Goal: Book appointment/travel/reservation

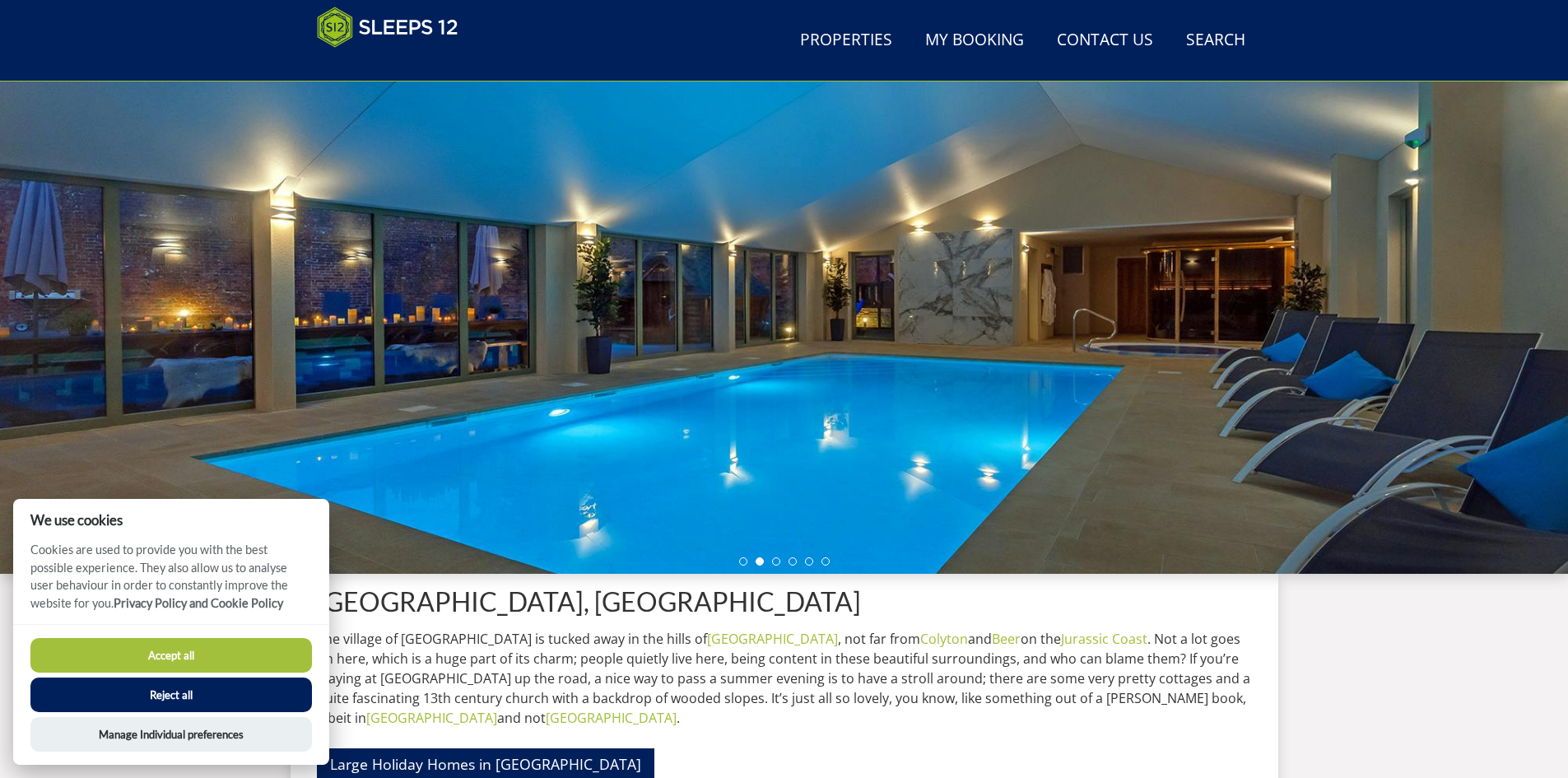
scroll to position [111, 0]
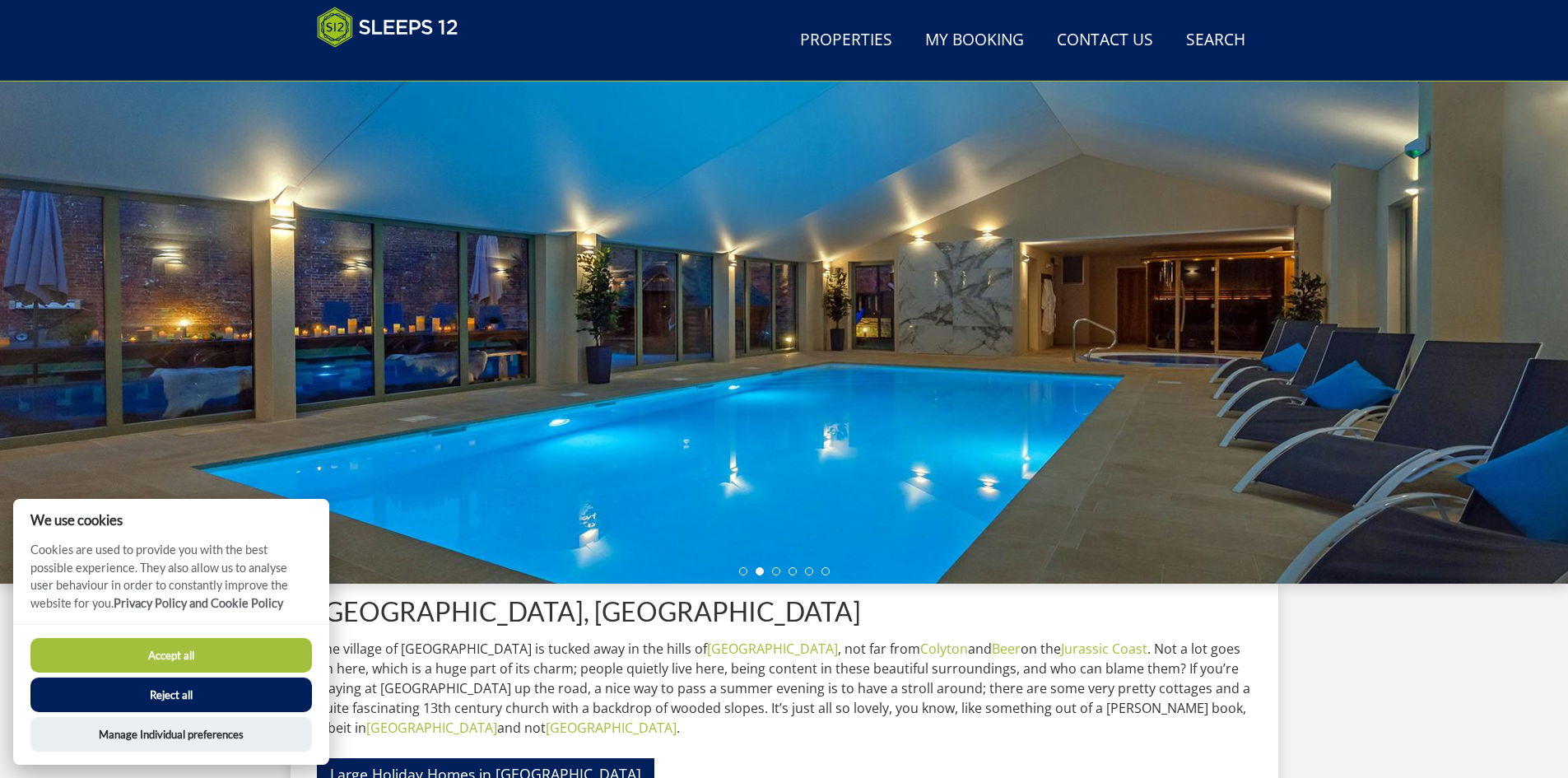
click at [458, 288] on div at bounding box center [784, 295] width 1568 height 576
click at [267, 646] on button "Accept all" at bounding box center [171, 656] width 282 height 35
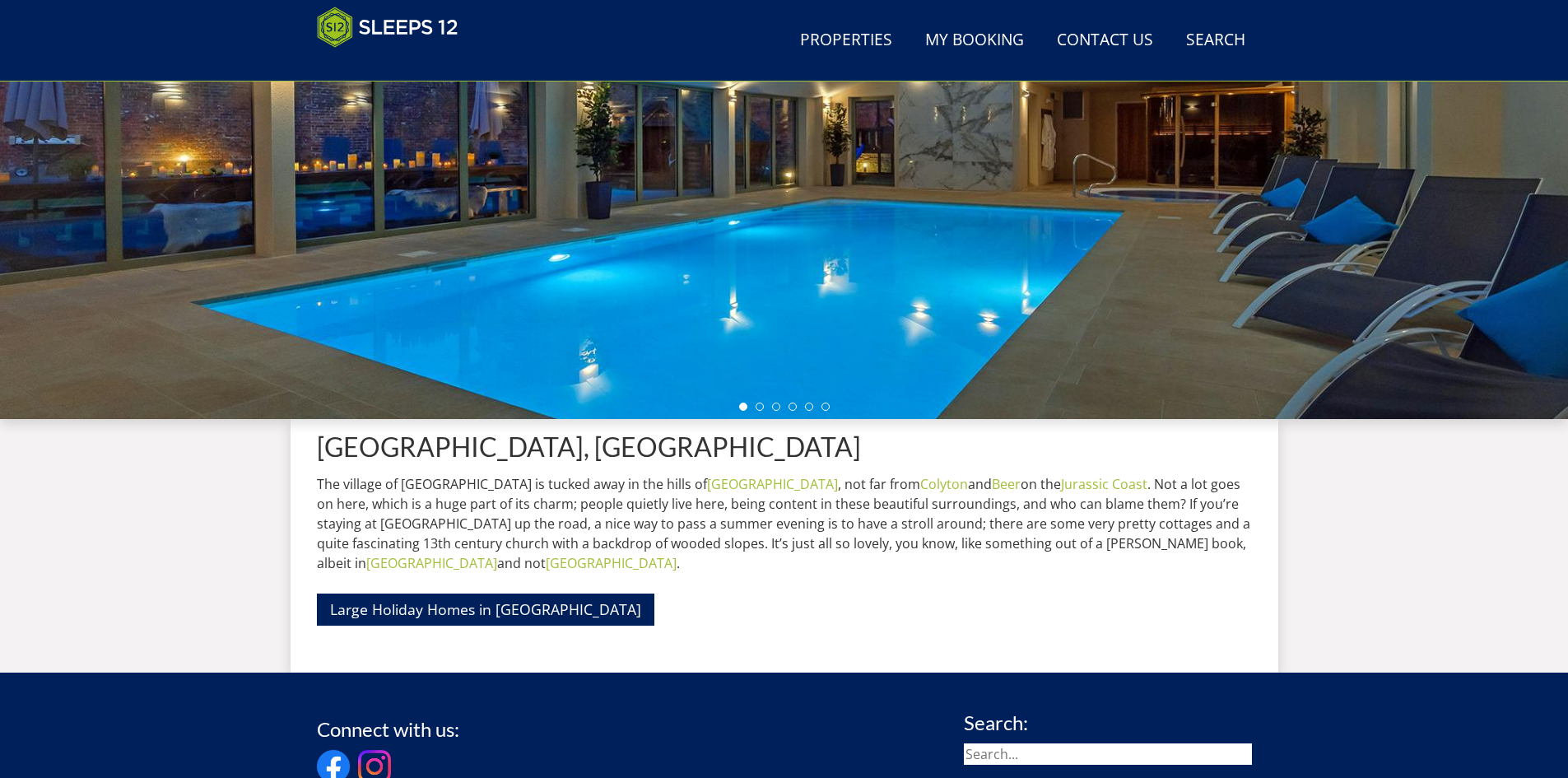
scroll to position [275, 0]
click at [713, 341] on div at bounding box center [784, 130] width 1568 height 576
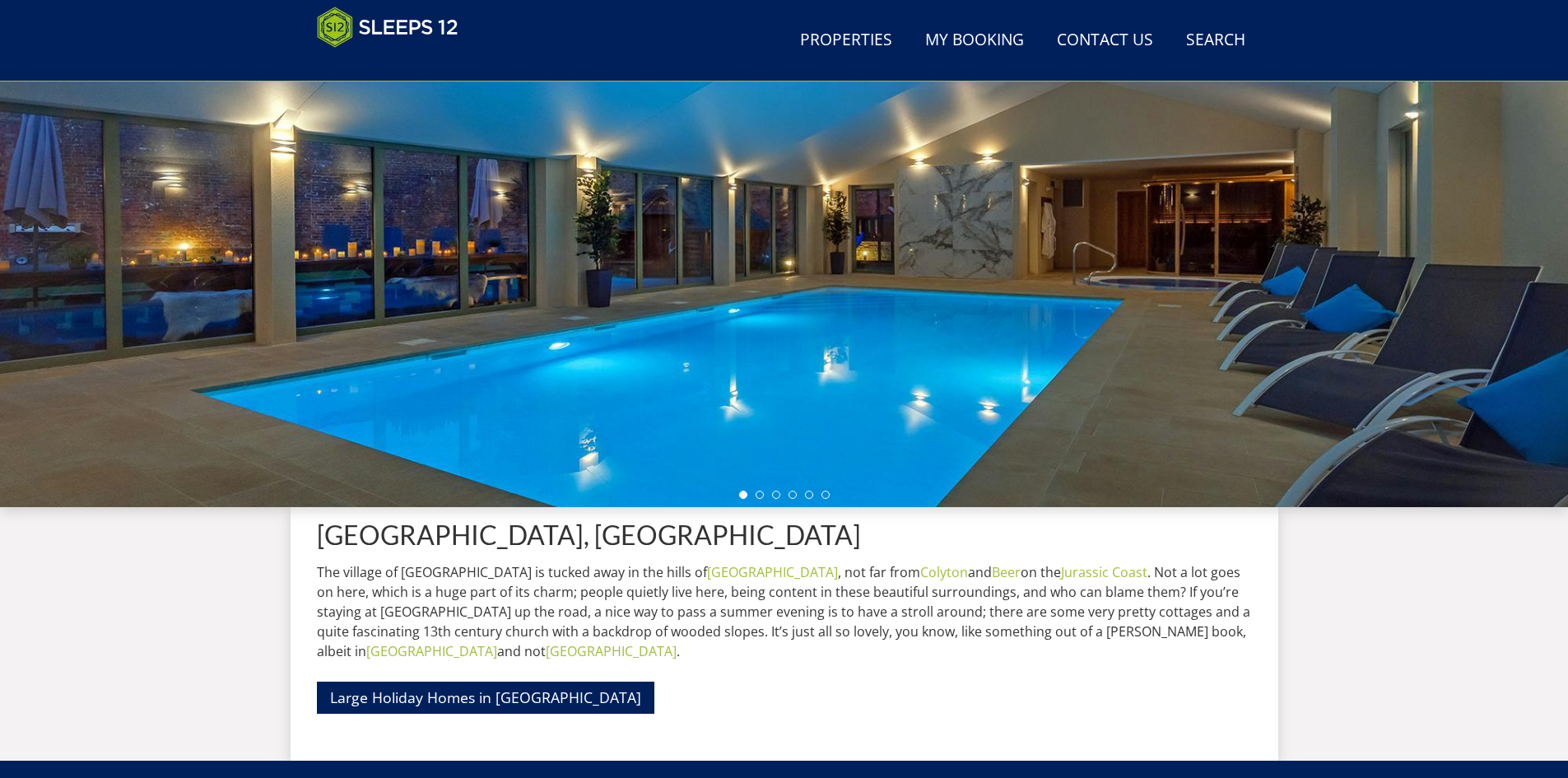
scroll to position [0, 0]
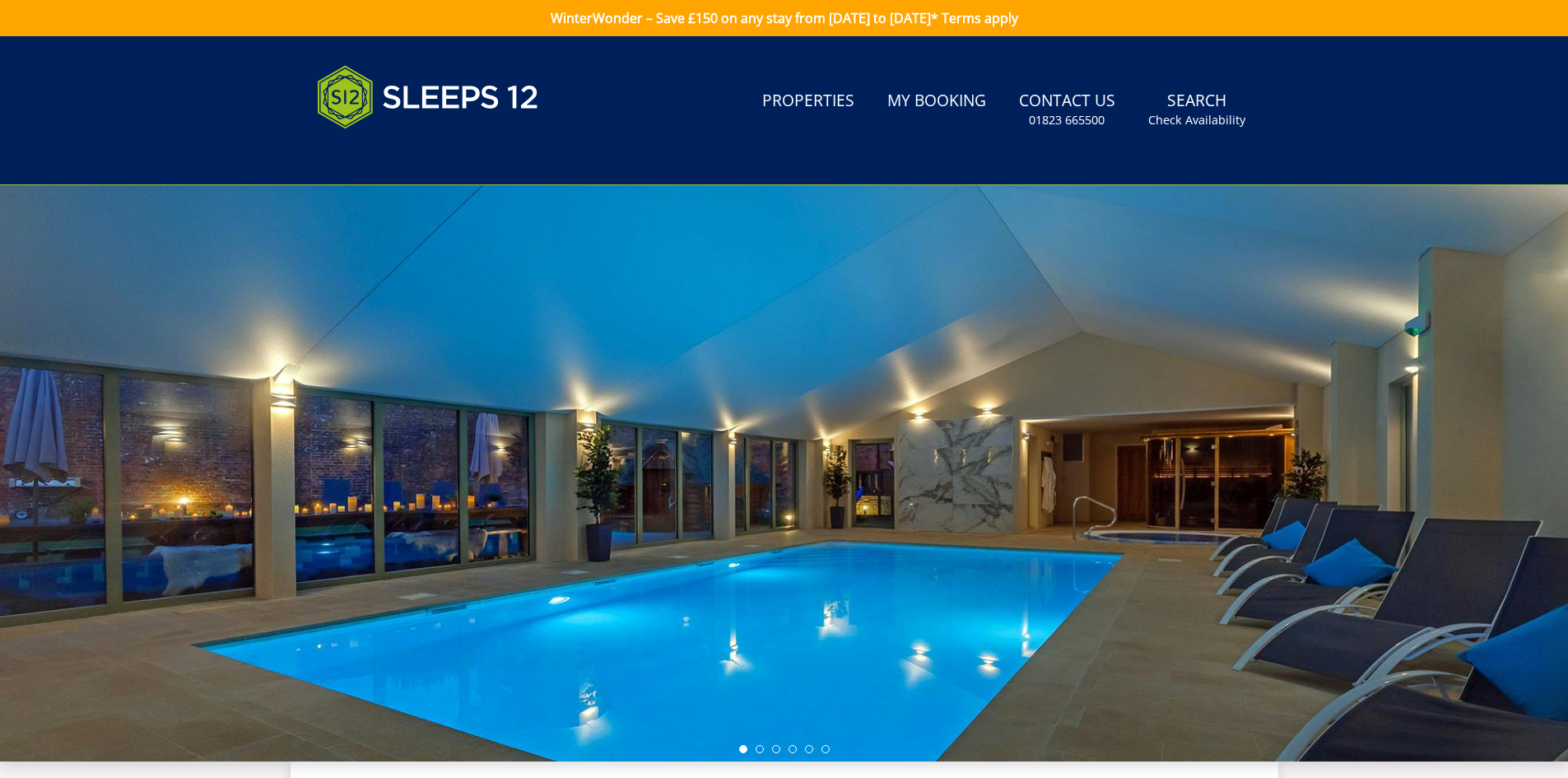
click at [996, 262] on div at bounding box center [784, 473] width 1568 height 576
click at [818, 94] on link "Properties" at bounding box center [808, 102] width 106 height 37
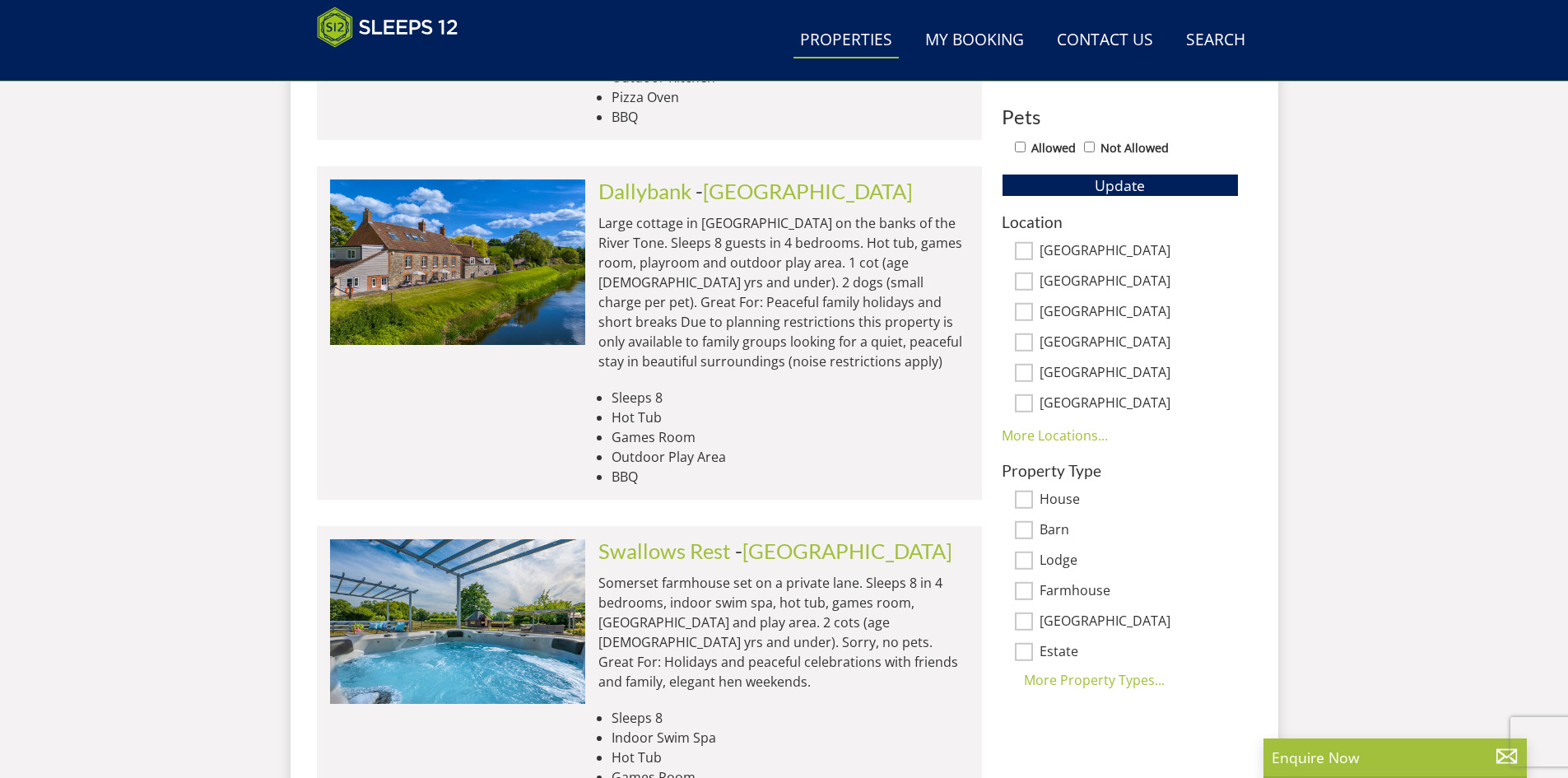
scroll to position [1003, 0]
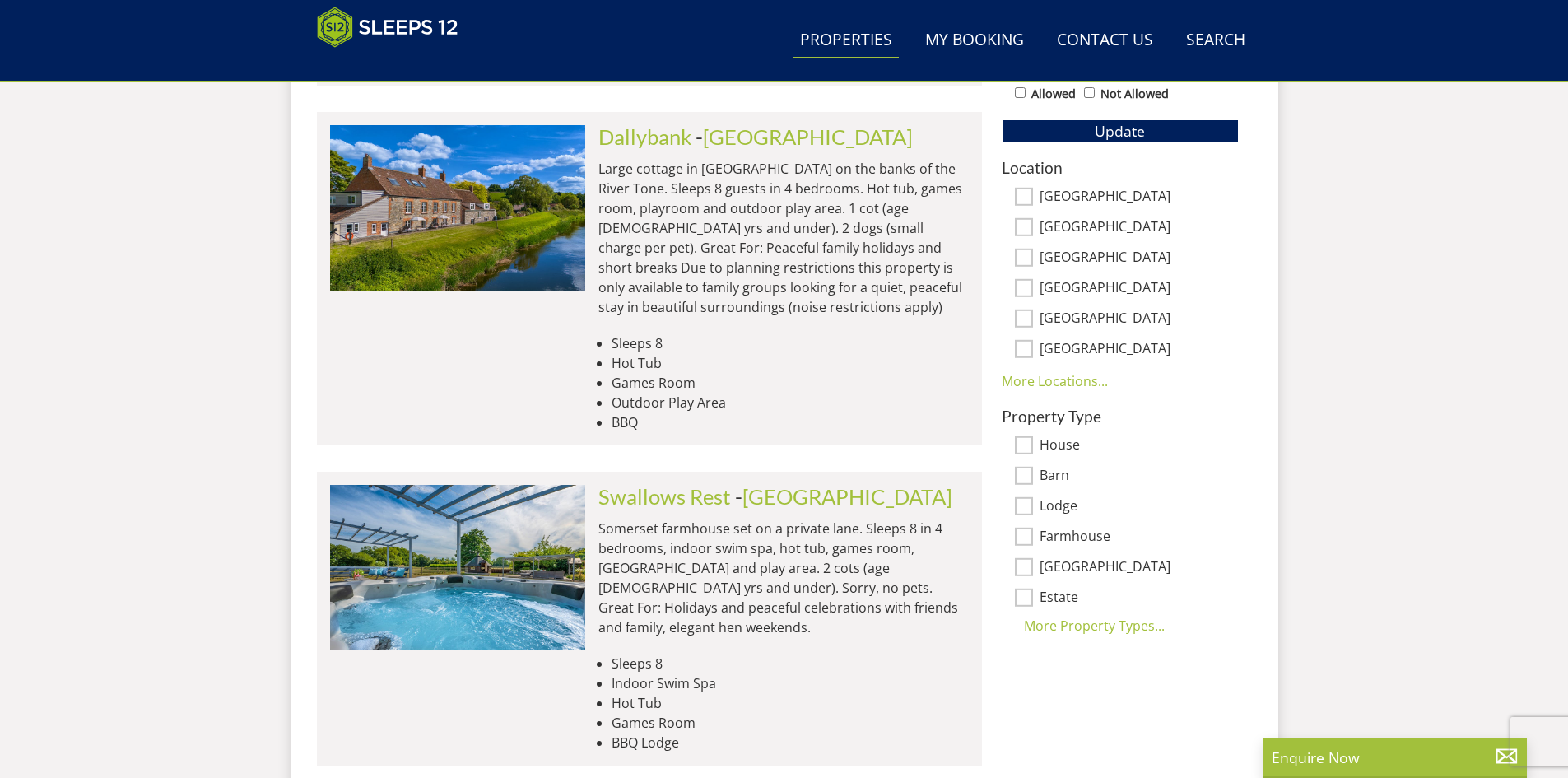
click at [1028, 230] on input "[GEOGRAPHIC_DATA]" at bounding box center [1023, 227] width 18 height 18
checkbox input "true"
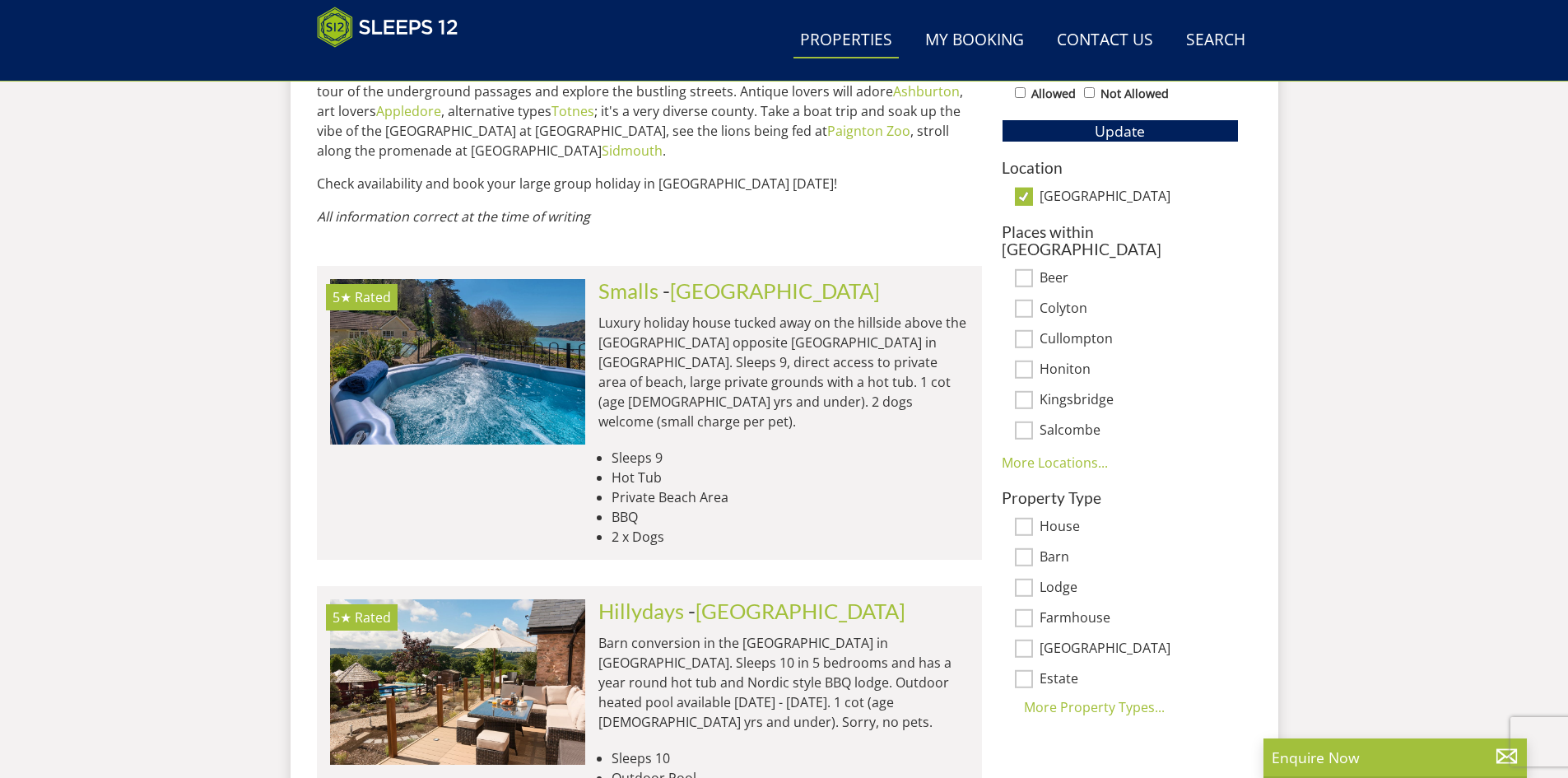
click at [1026, 300] on input "Colyton" at bounding box center [1023, 309] width 18 height 18
checkbox input "true"
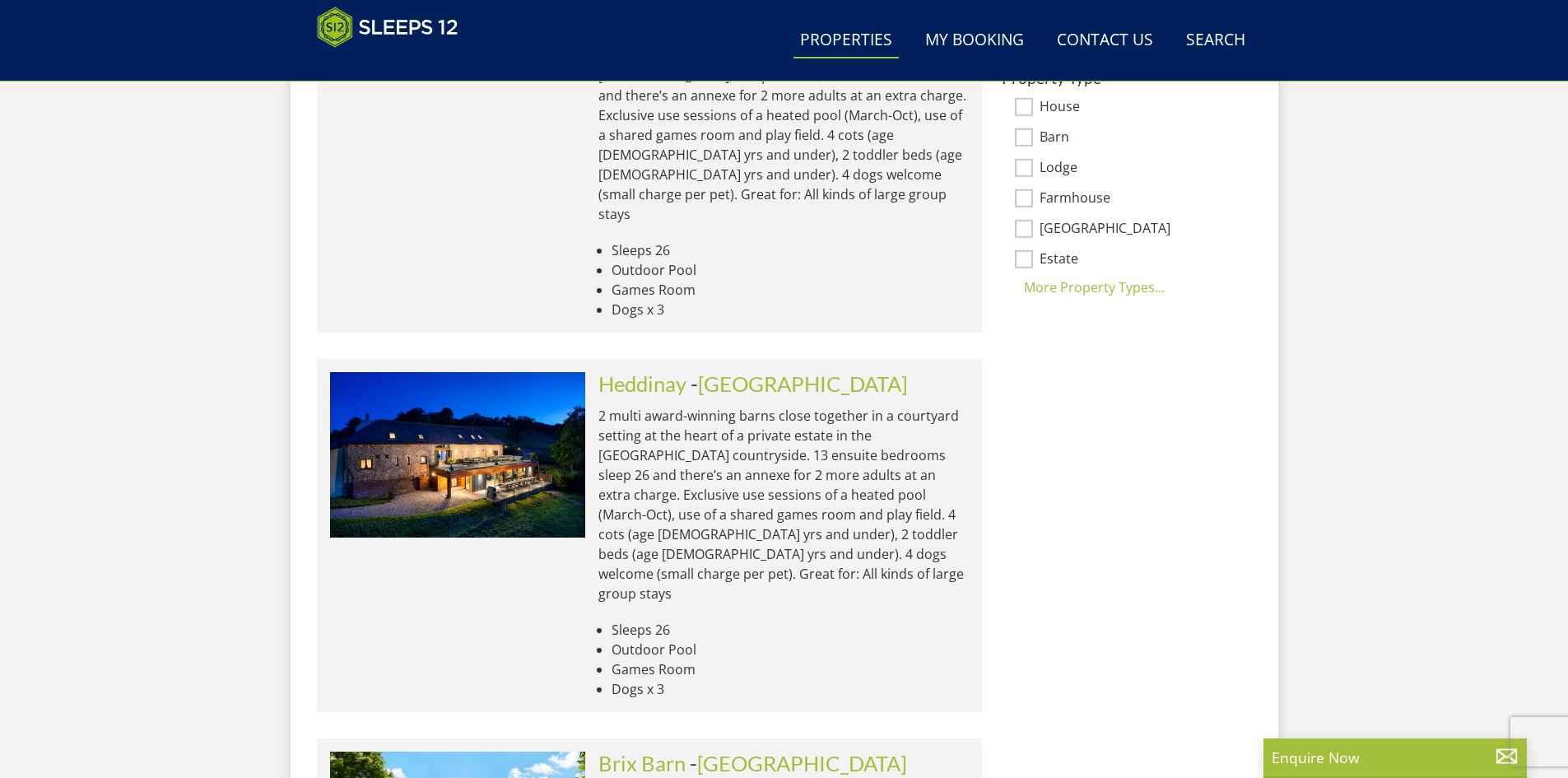
scroll to position [1251, 0]
click at [613, 372] on link "Heddinay" at bounding box center [642, 384] width 88 height 24
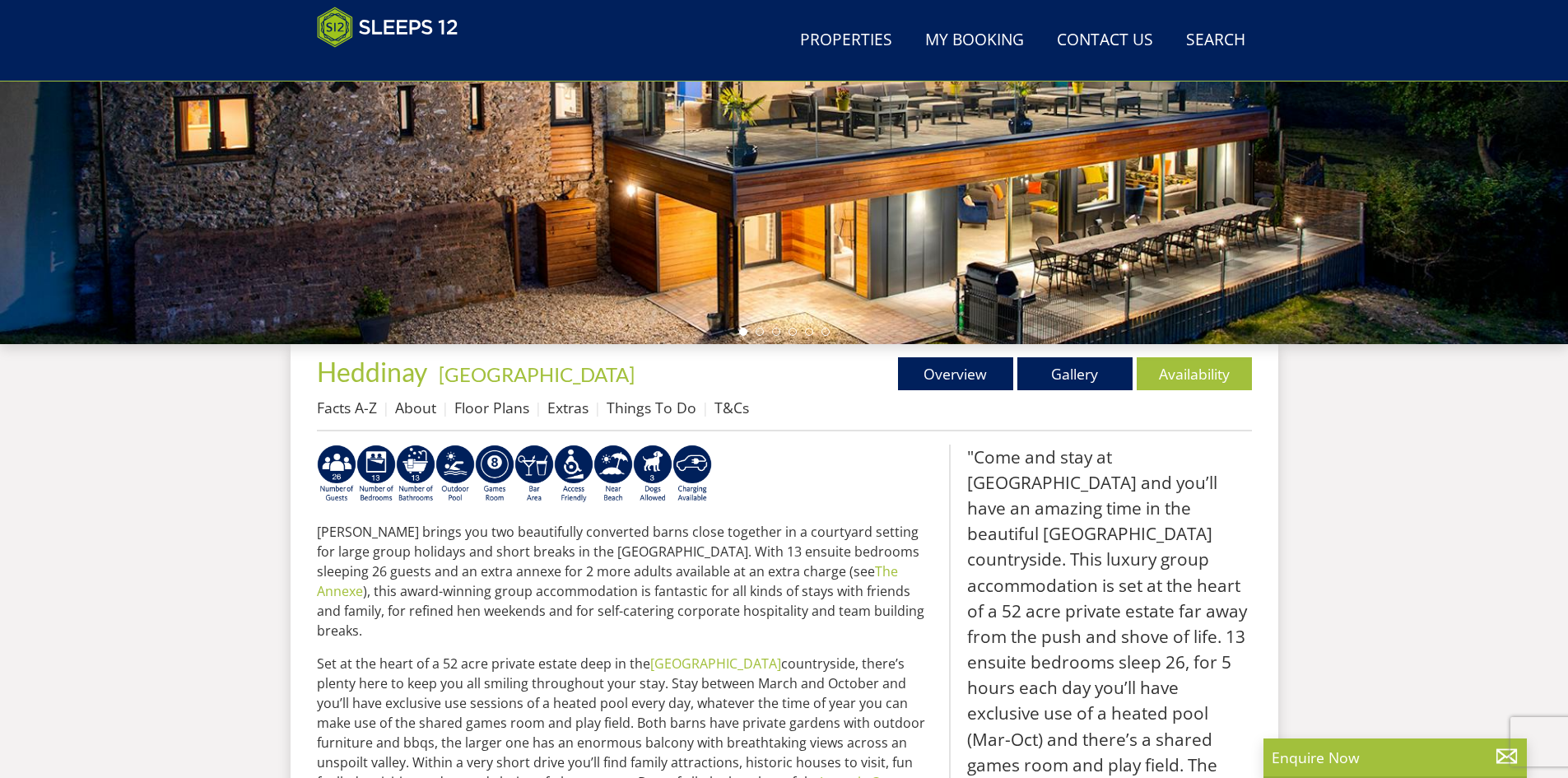
scroll to position [362, 0]
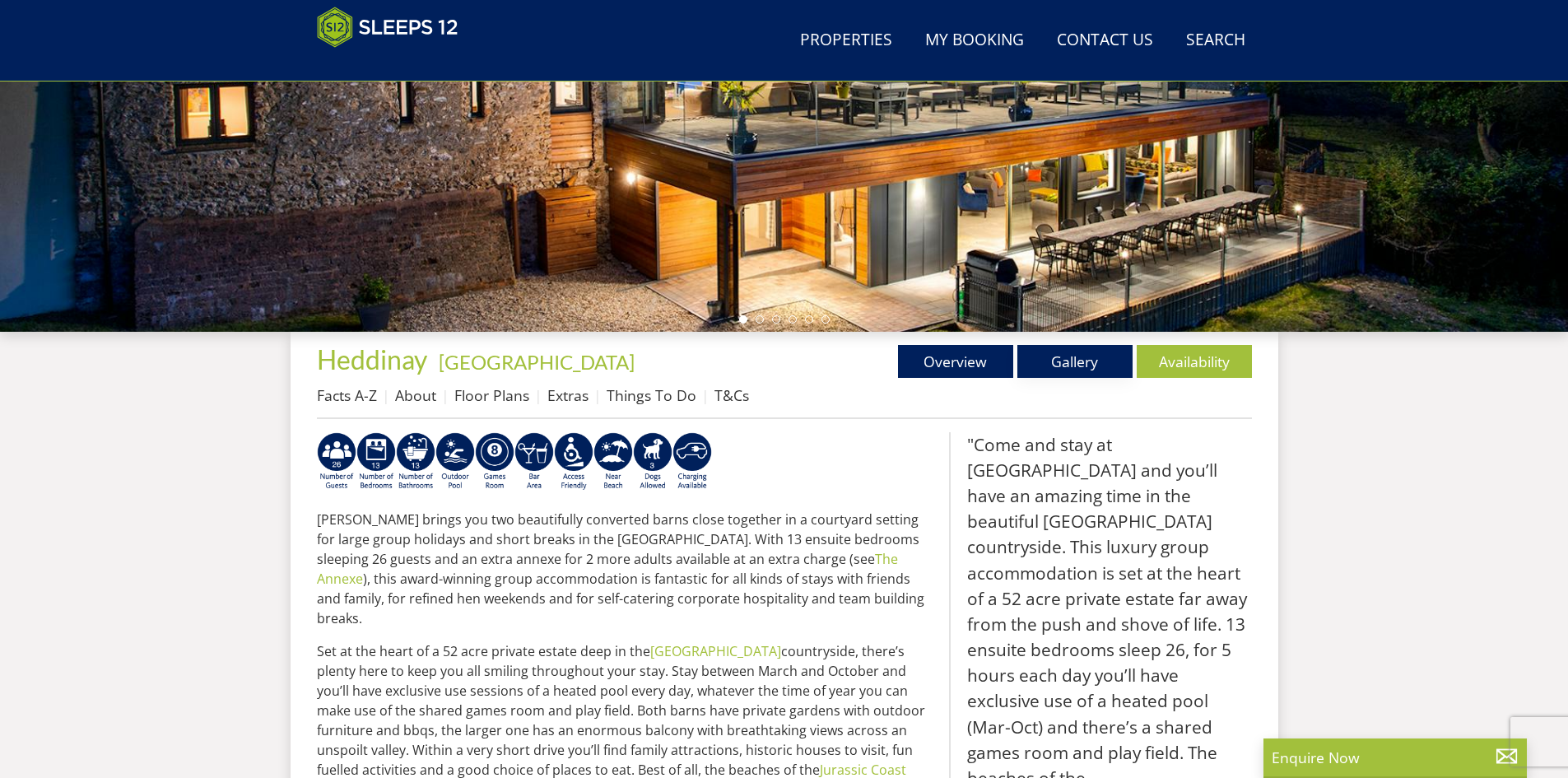
click at [1073, 359] on link "Gallery" at bounding box center [1075, 361] width 116 height 33
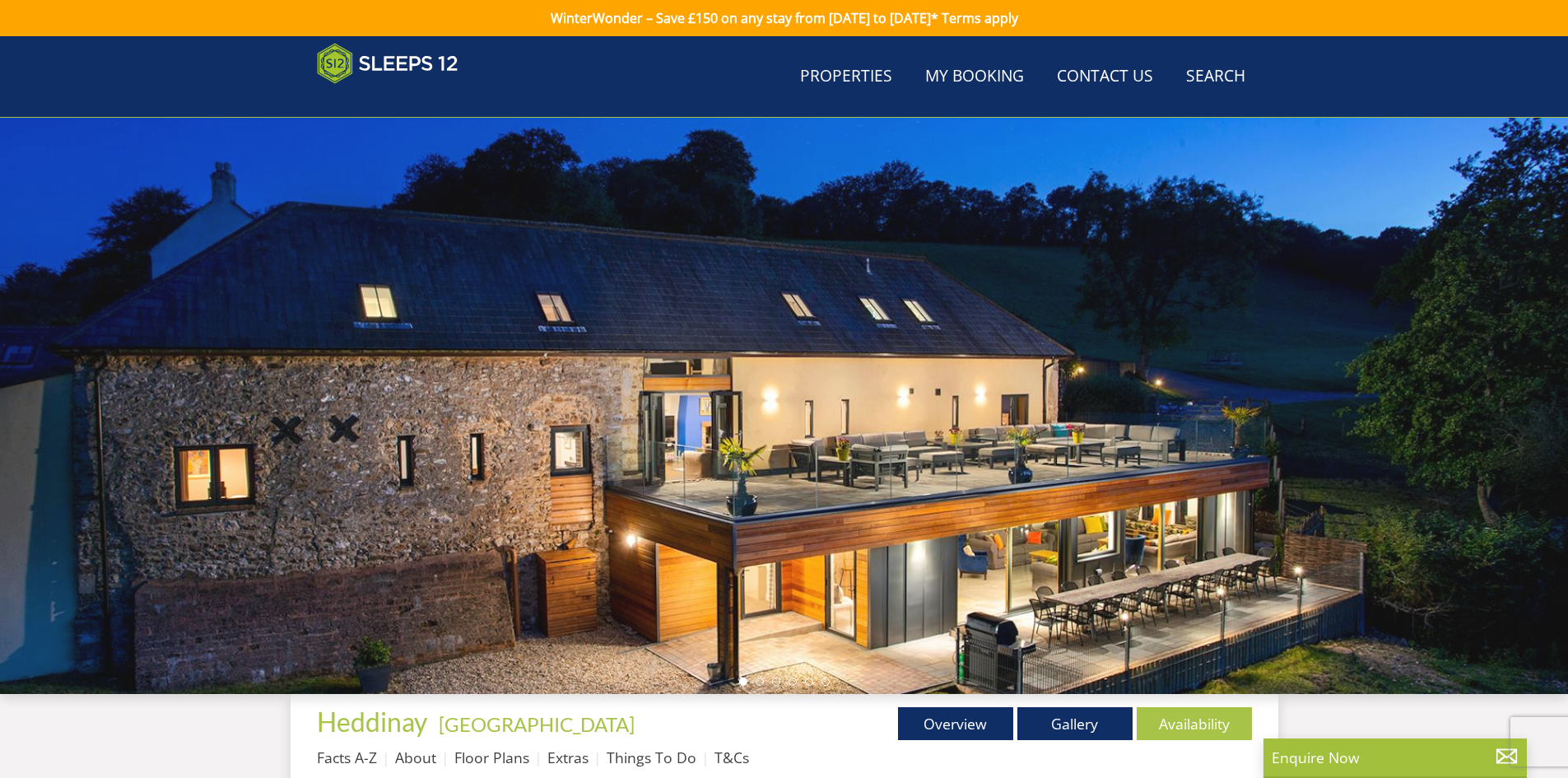
scroll to position [362, 0]
